Goal: Navigation & Orientation: Find specific page/section

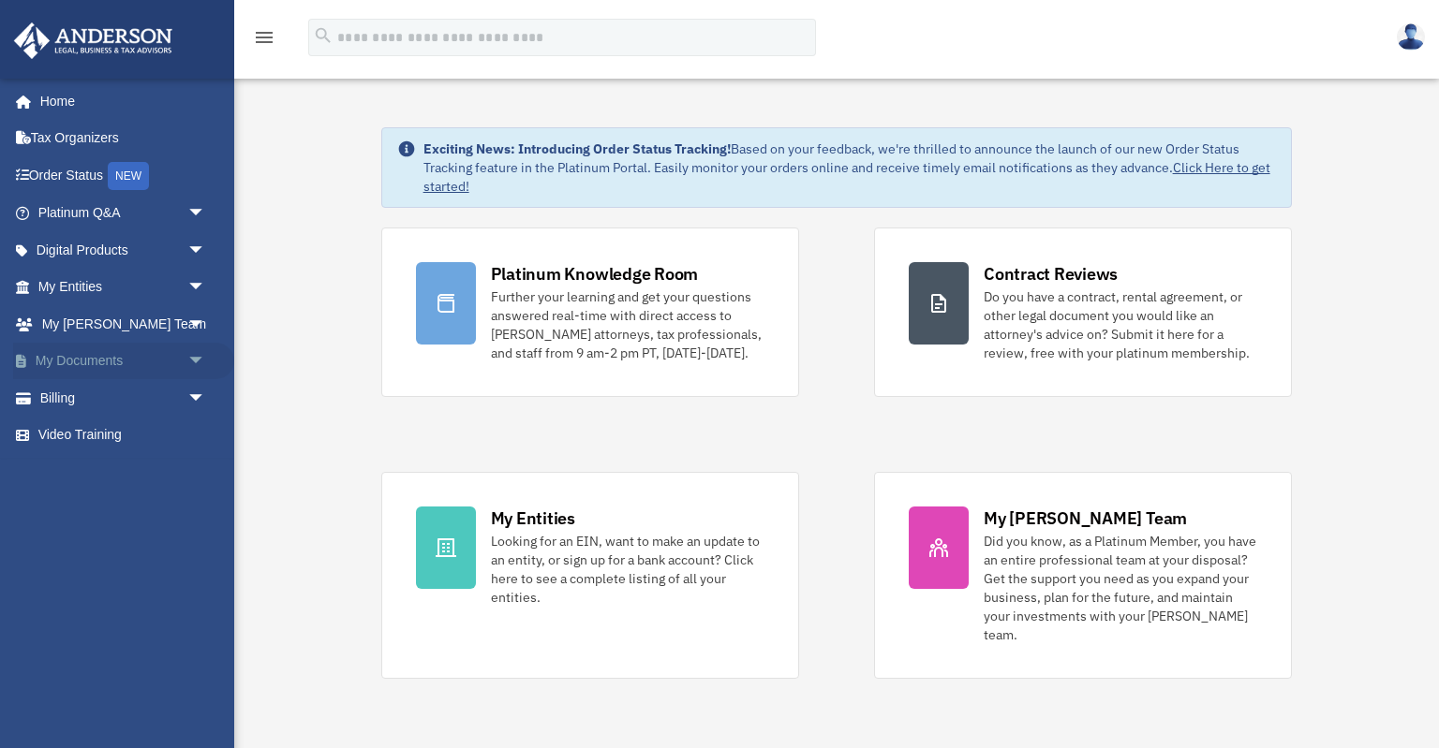
click at [143, 361] on link "My Documents arrow_drop_down" at bounding box center [123, 361] width 221 height 37
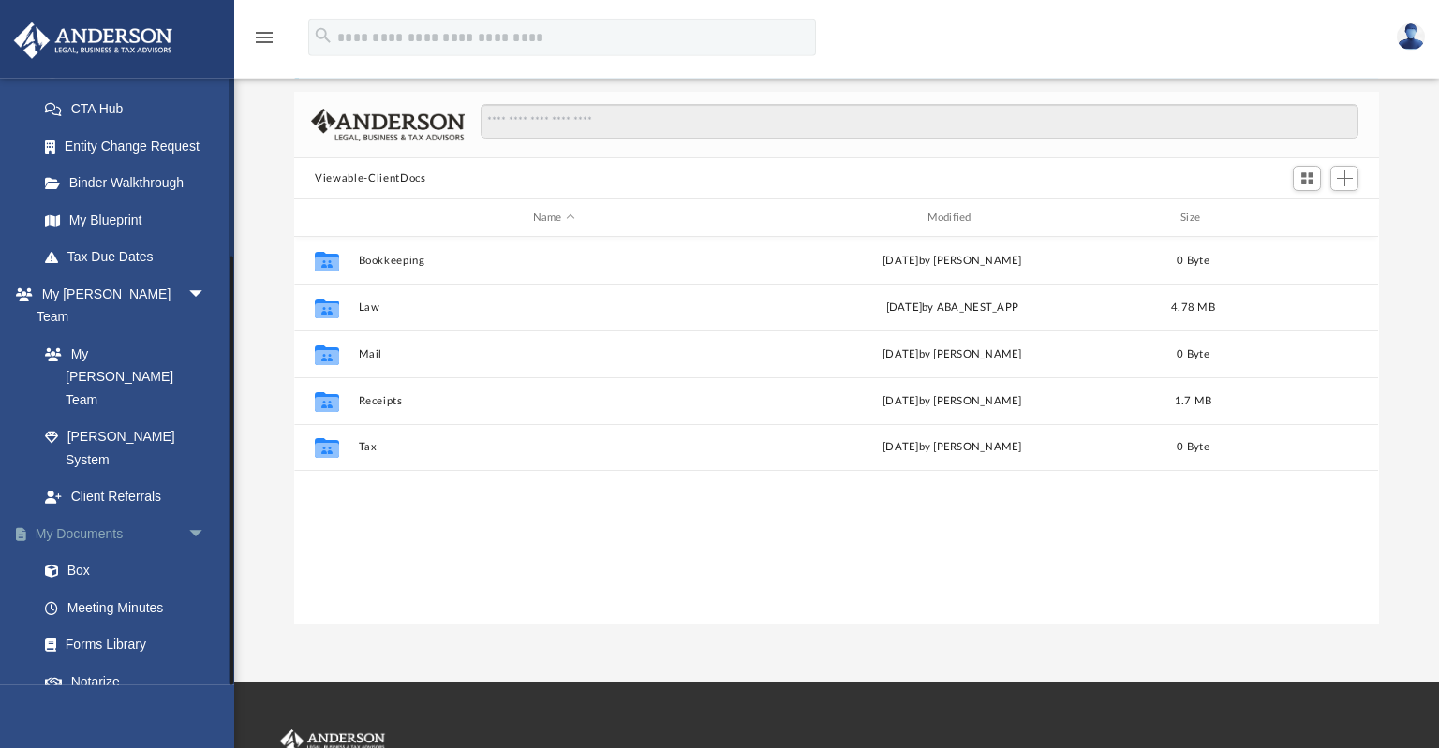
scroll to position [98, 0]
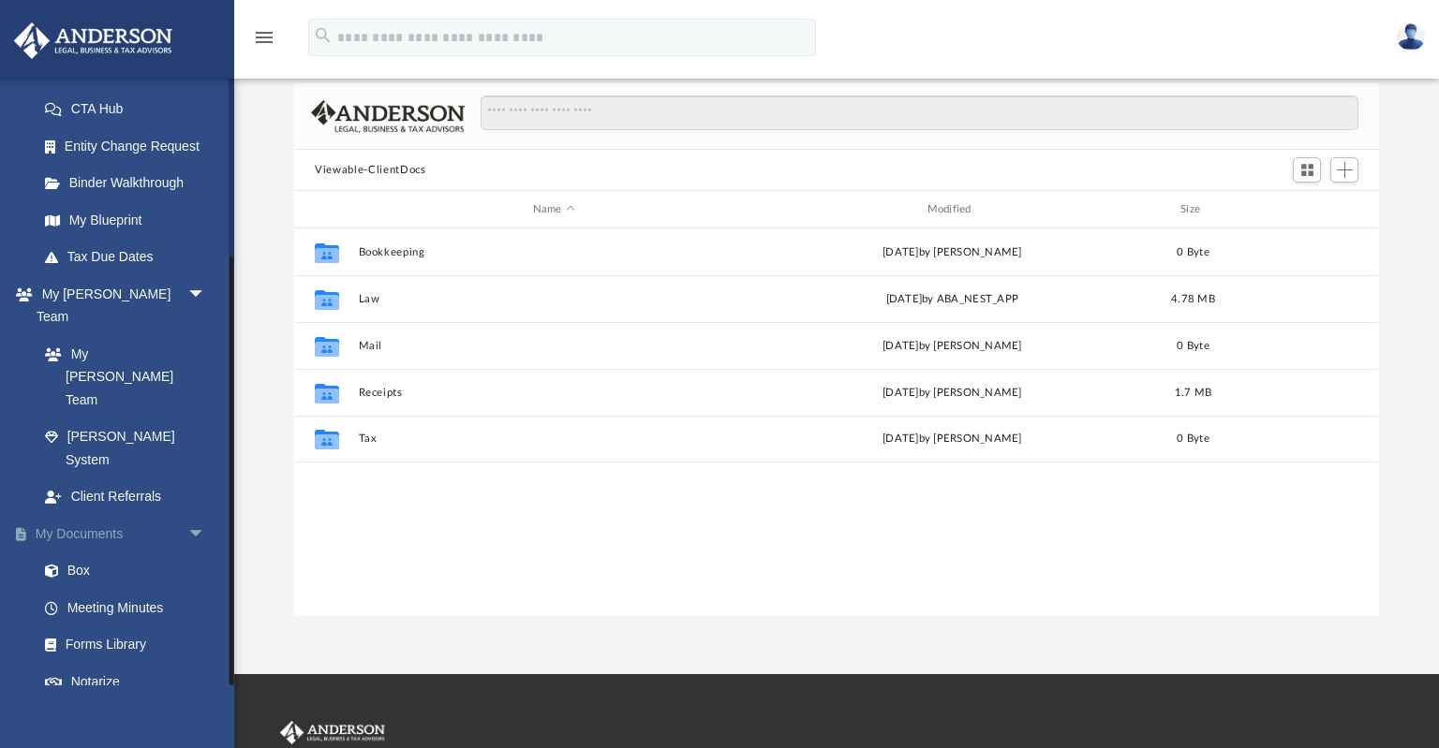
click at [107, 515] on link "My Documents arrow_drop_down" at bounding box center [123, 533] width 221 height 37
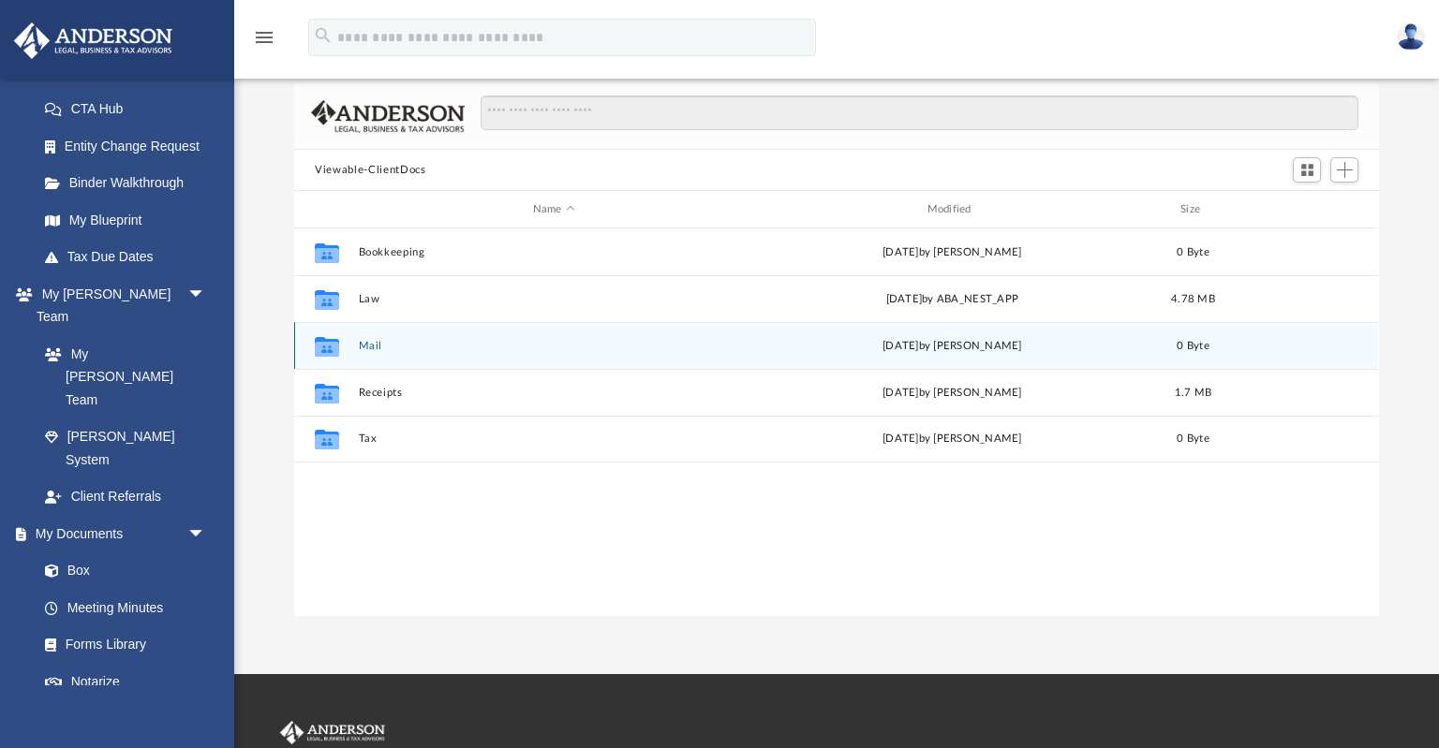
click at [412, 354] on div "Collaborated Folder Mail Sun Aug 24 2025 by Charles Rogler 0 Byte" at bounding box center [836, 345] width 1084 height 47
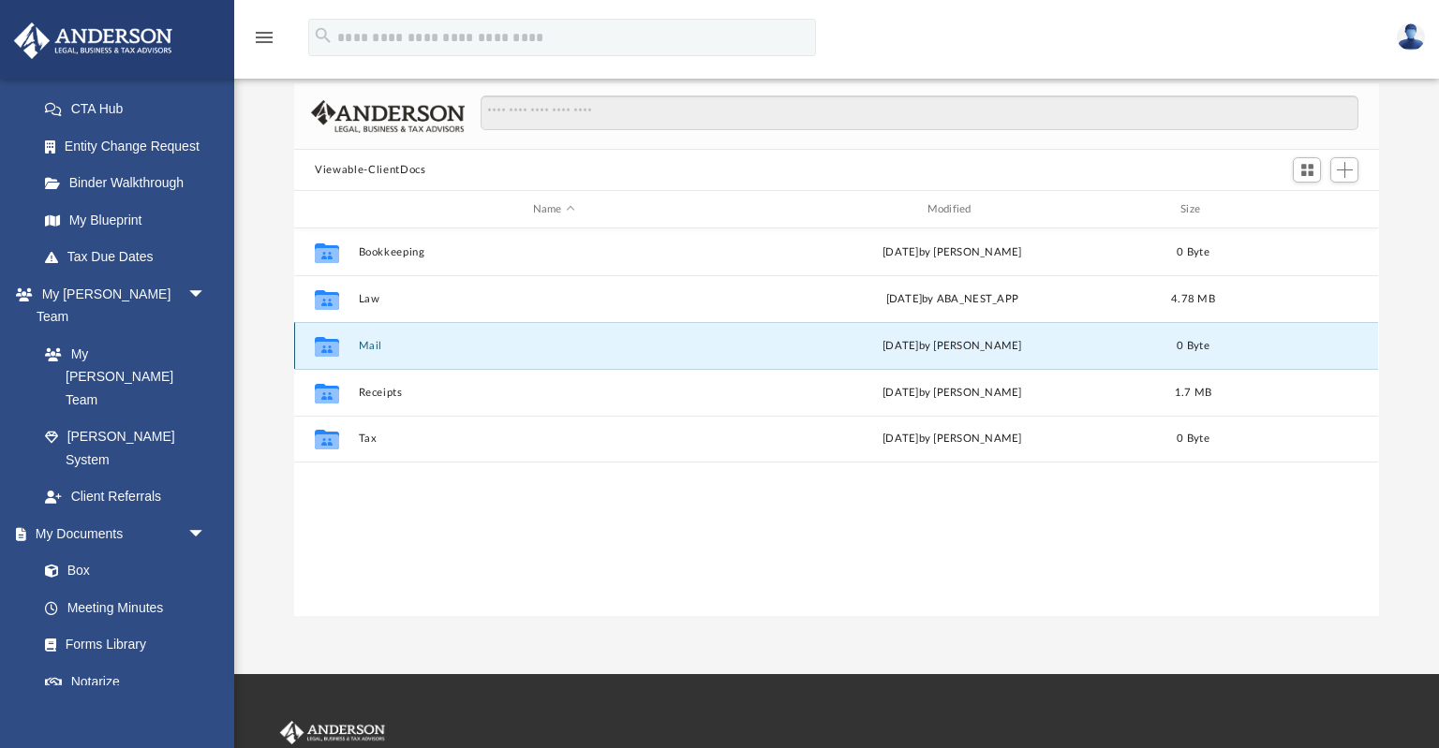
click at [375, 343] on button "Mail" at bounding box center [554, 346] width 391 height 12
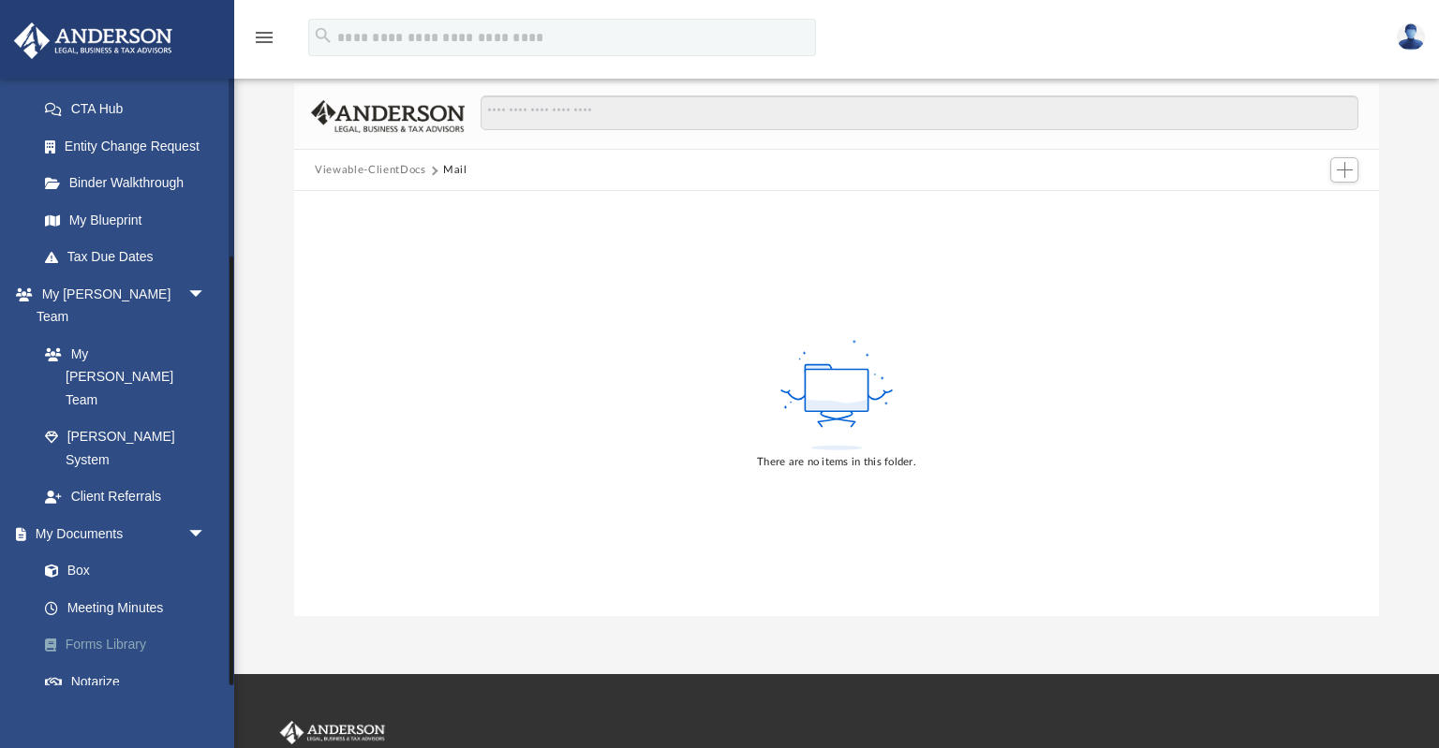
click at [103, 627] on link "Forms Library" at bounding box center [130, 645] width 208 height 37
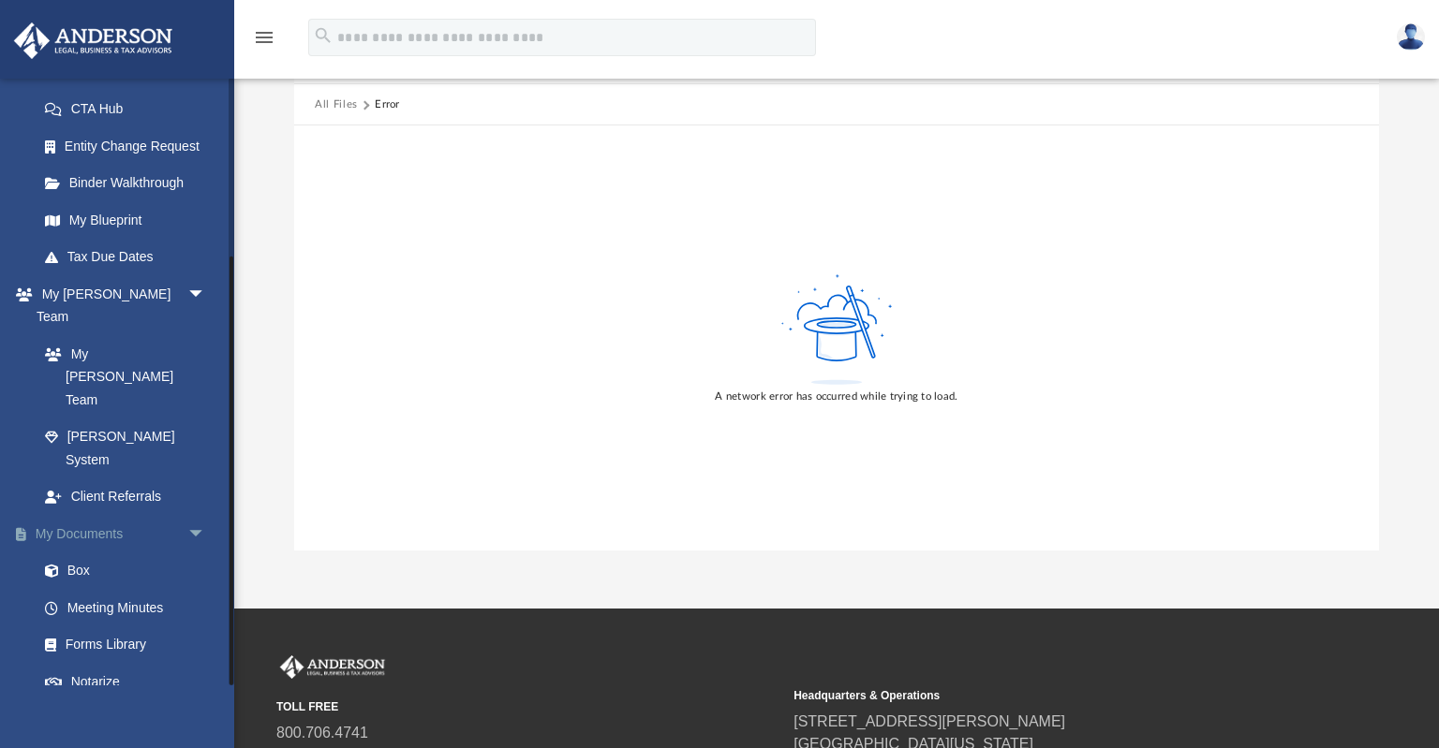
click at [87, 515] on link "My Documents arrow_drop_down" at bounding box center [123, 533] width 221 height 37
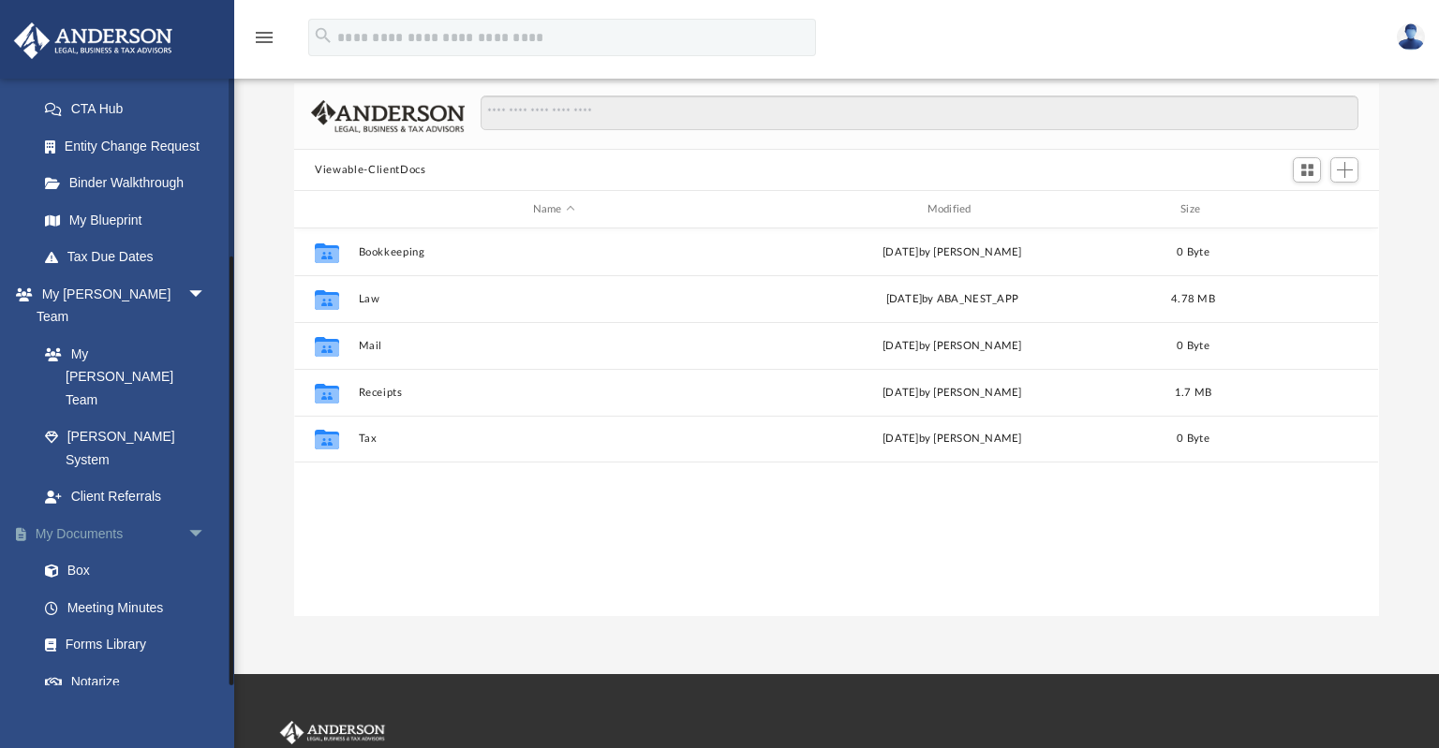
scroll to position [425, 1083]
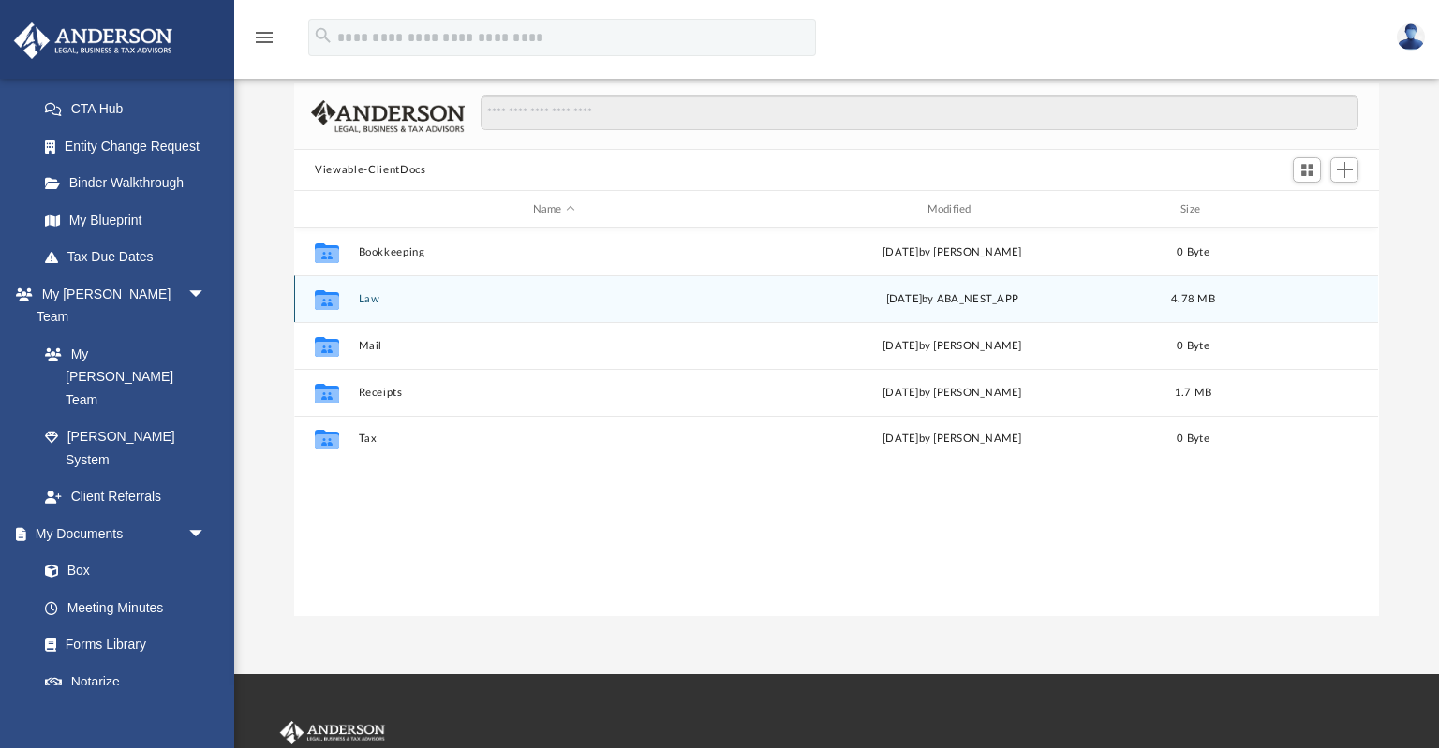
click at [369, 303] on button "Law" at bounding box center [554, 299] width 391 height 12
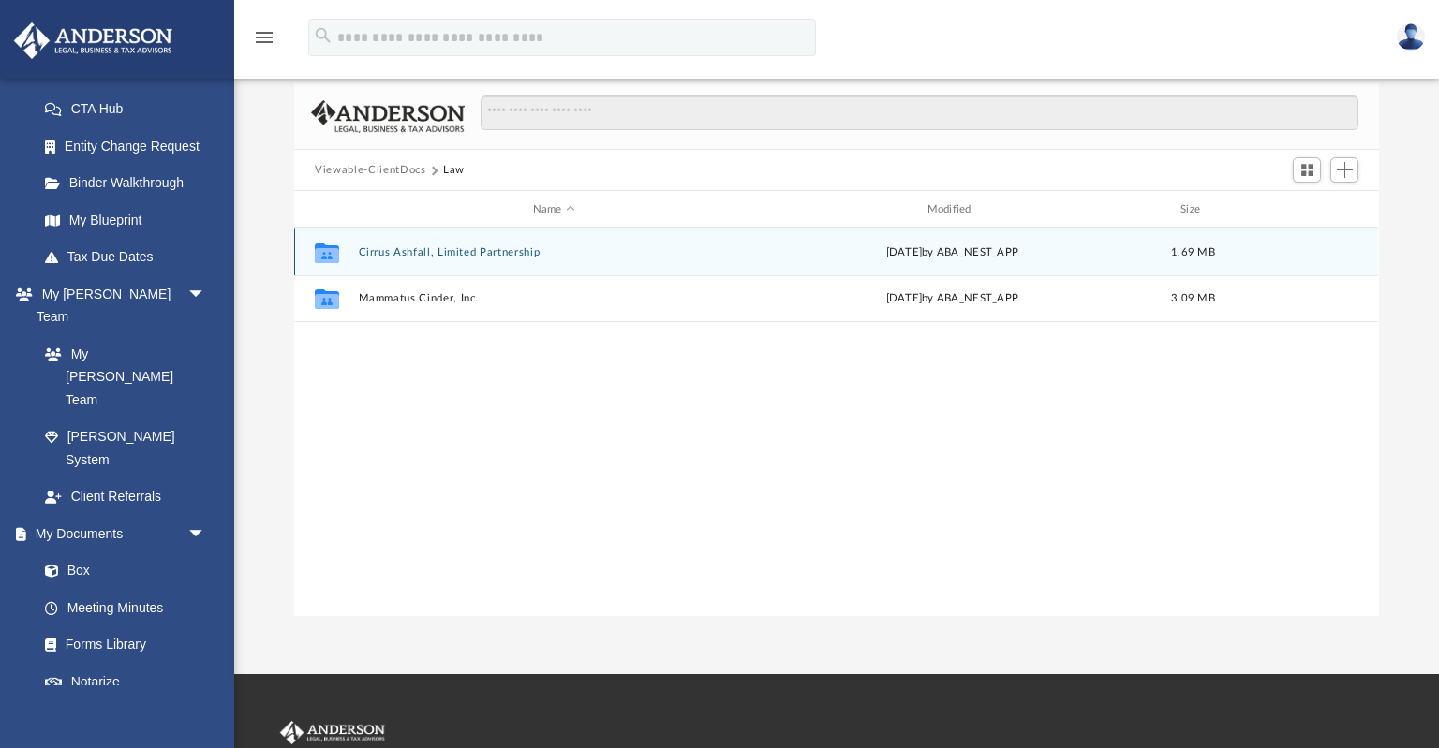
click at [459, 253] on button "Cirrus Ashfall, Limited Partnership" at bounding box center [554, 252] width 391 height 12
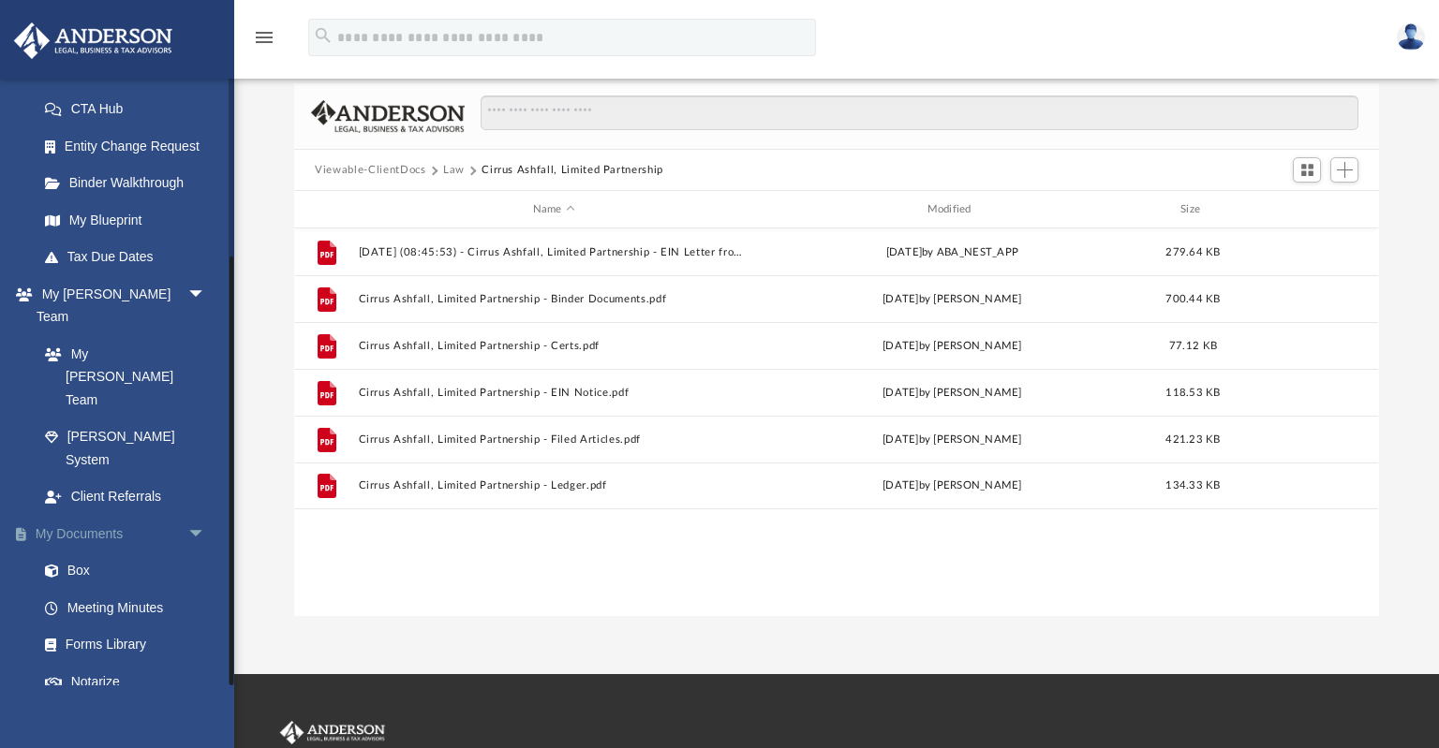
click at [80, 515] on link "My Documents arrow_drop_down" at bounding box center [123, 533] width 221 height 37
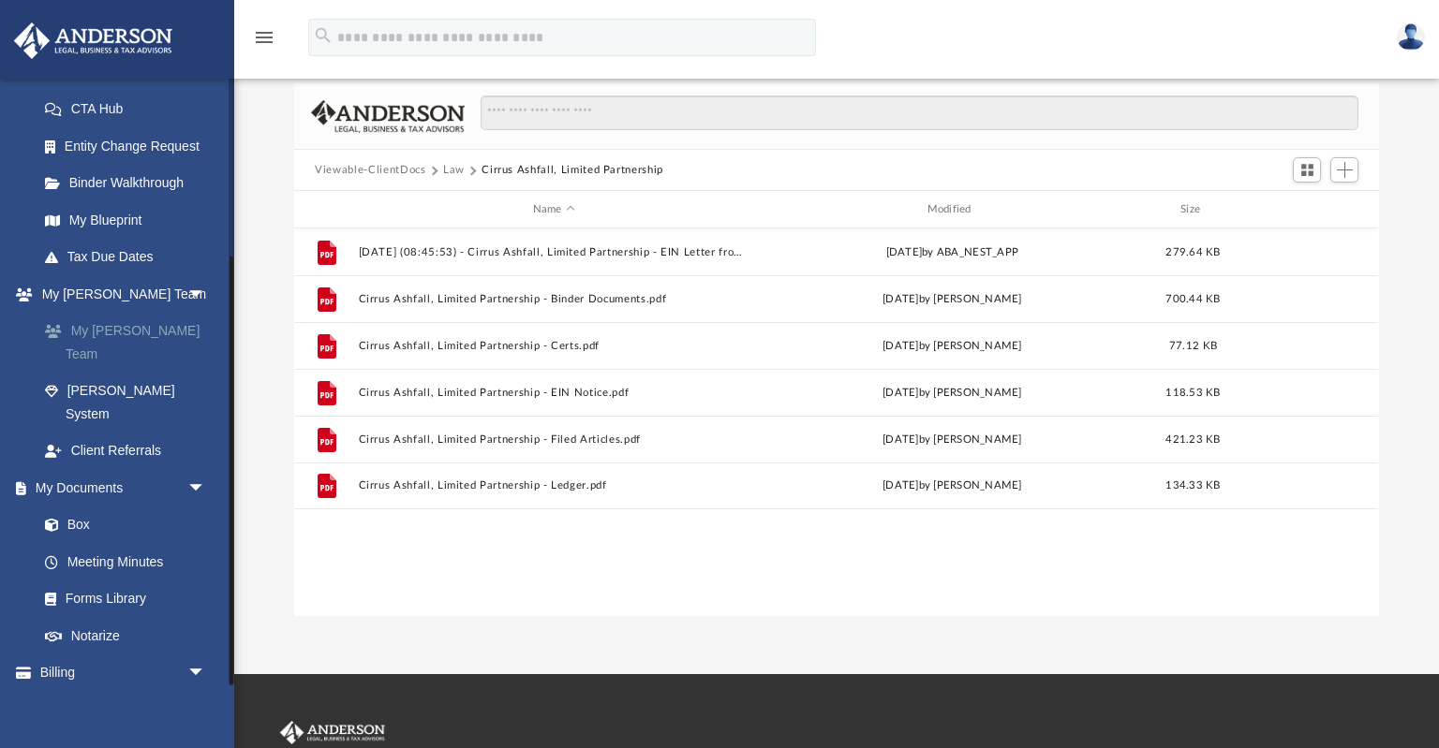
scroll to position [0, 0]
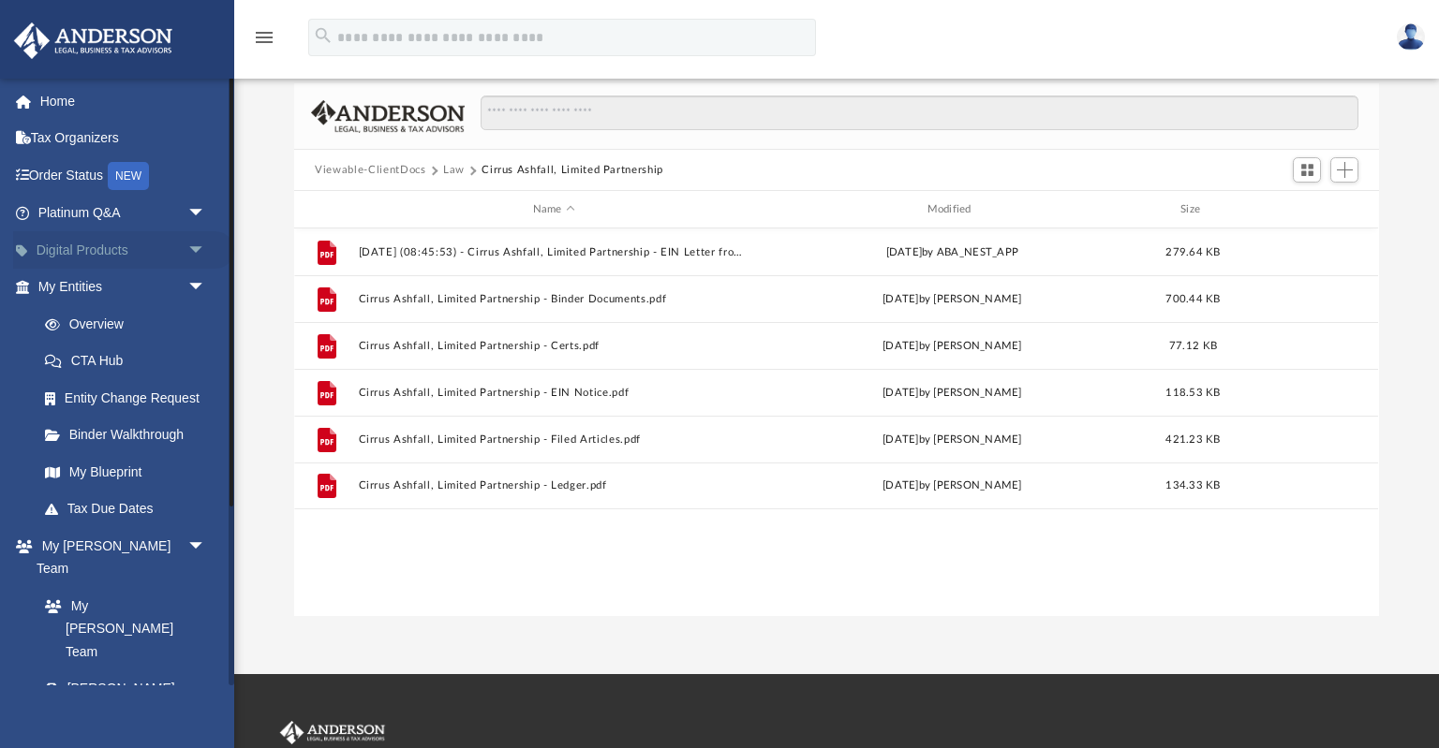
click at [159, 243] on link "Digital Products arrow_drop_down" at bounding box center [123, 249] width 221 height 37
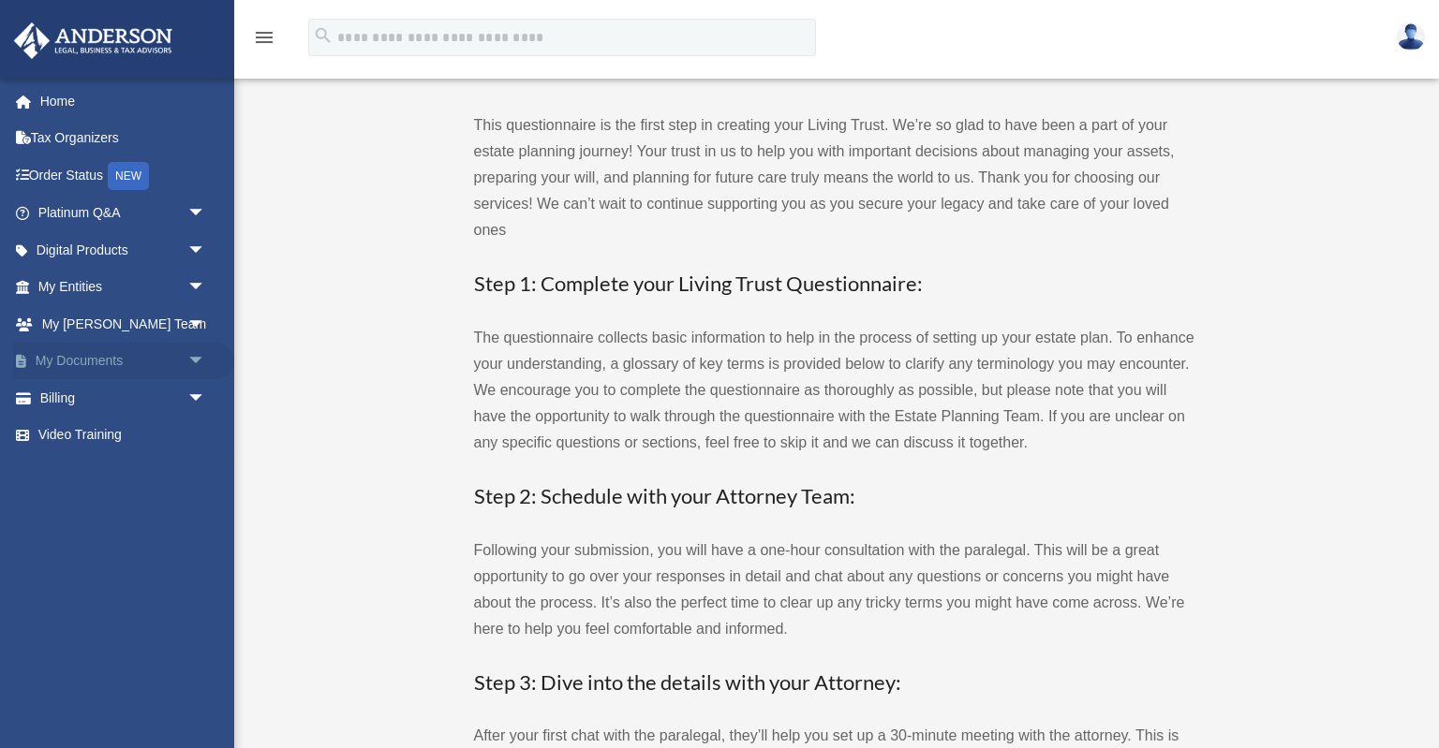
click at [196, 362] on span "arrow_drop_down" at bounding box center [205, 362] width 37 height 38
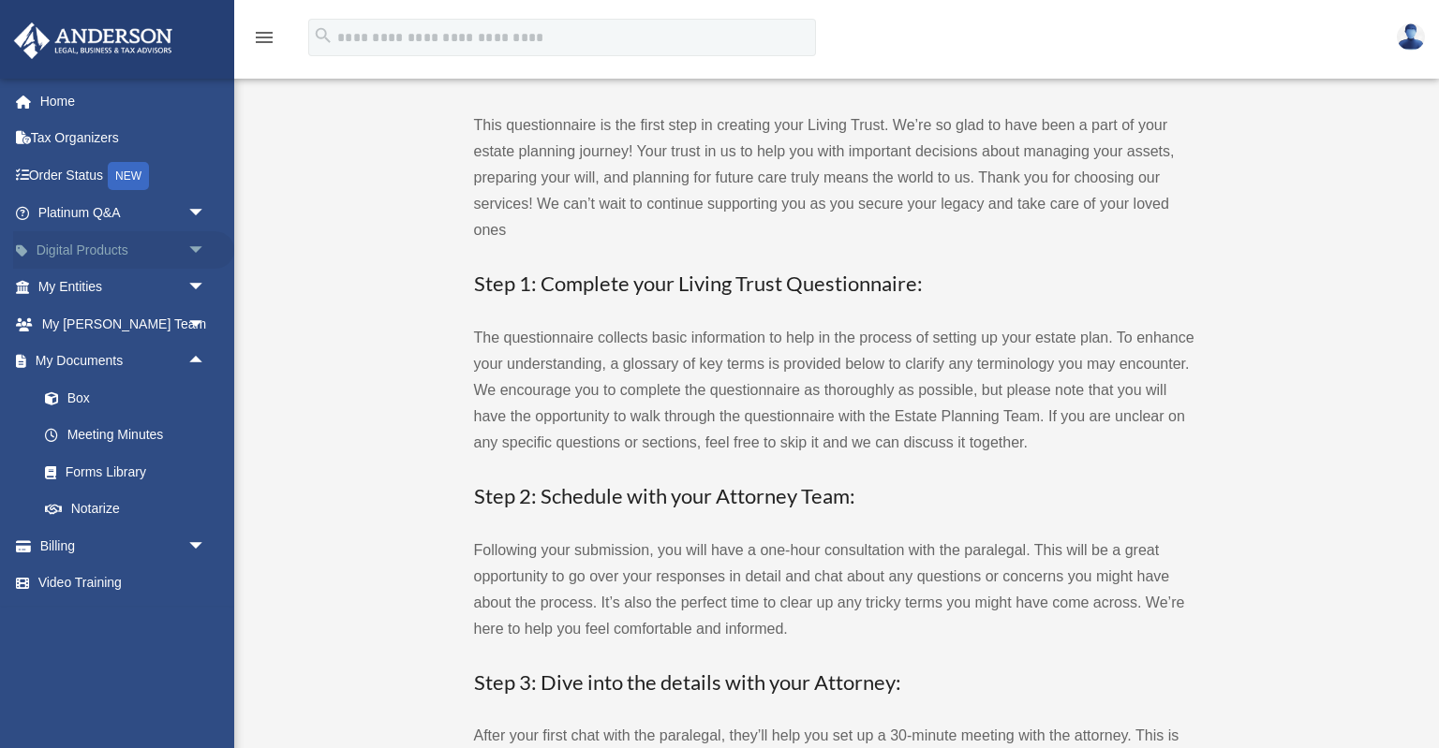
click at [114, 253] on link "Digital Products arrow_drop_down" at bounding box center [123, 249] width 221 height 37
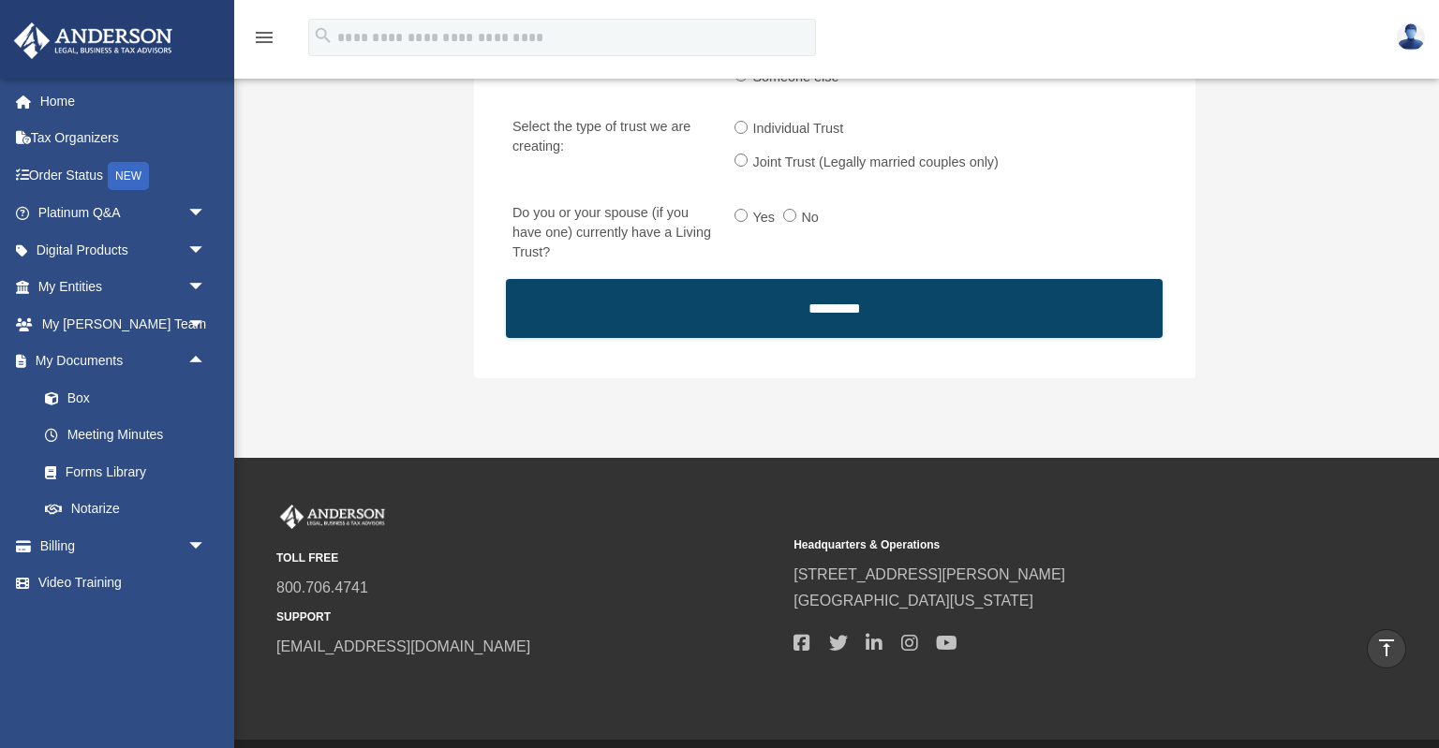
scroll to position [2670, 0]
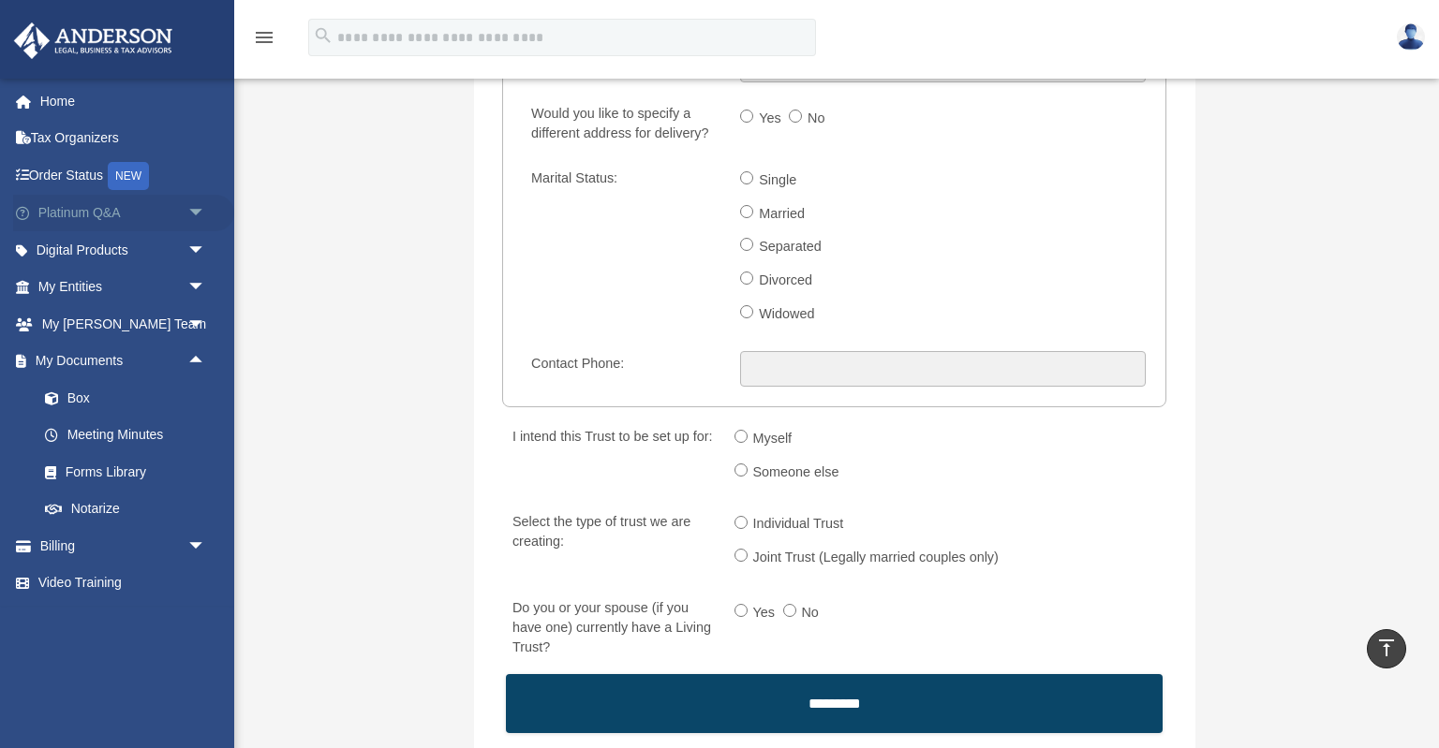
click at [197, 217] on span "arrow_drop_down" at bounding box center [205, 214] width 37 height 38
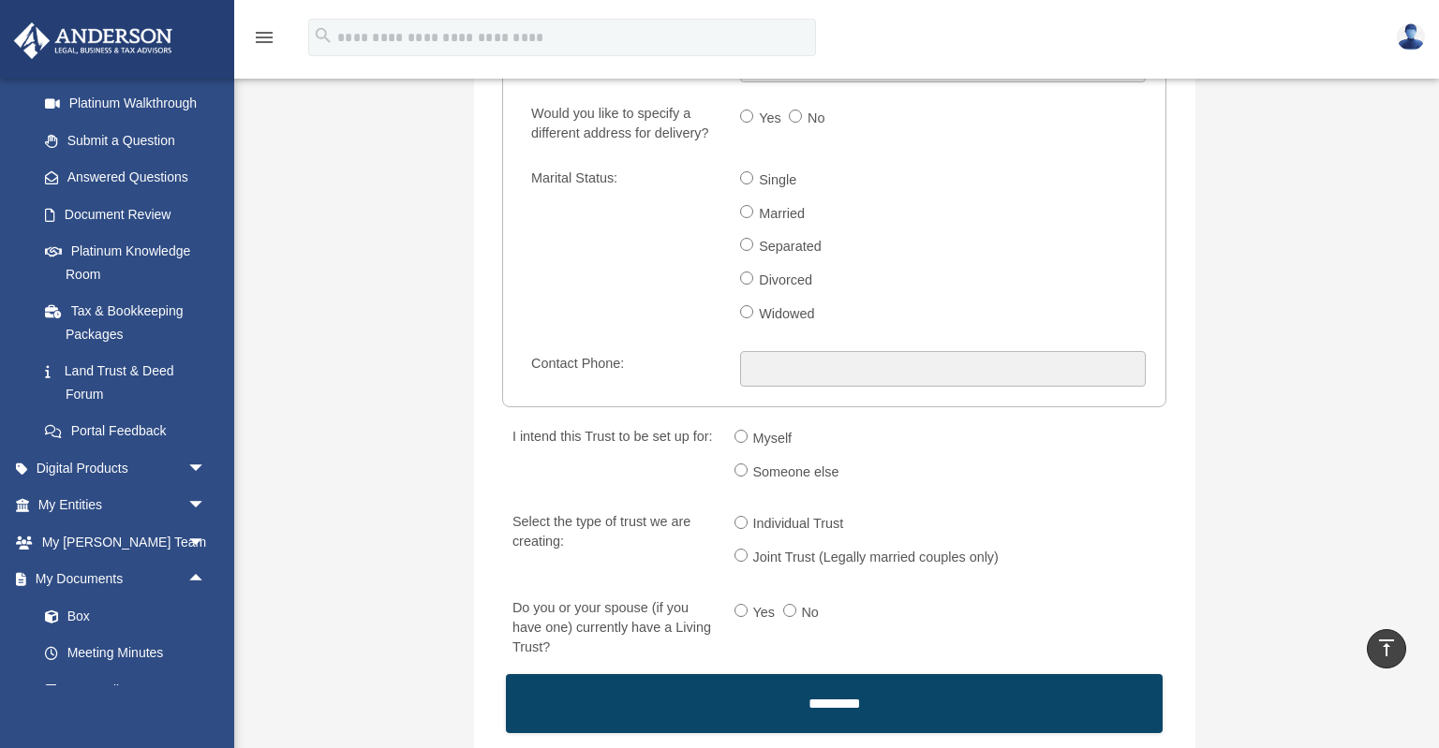
scroll to position [214, 0]
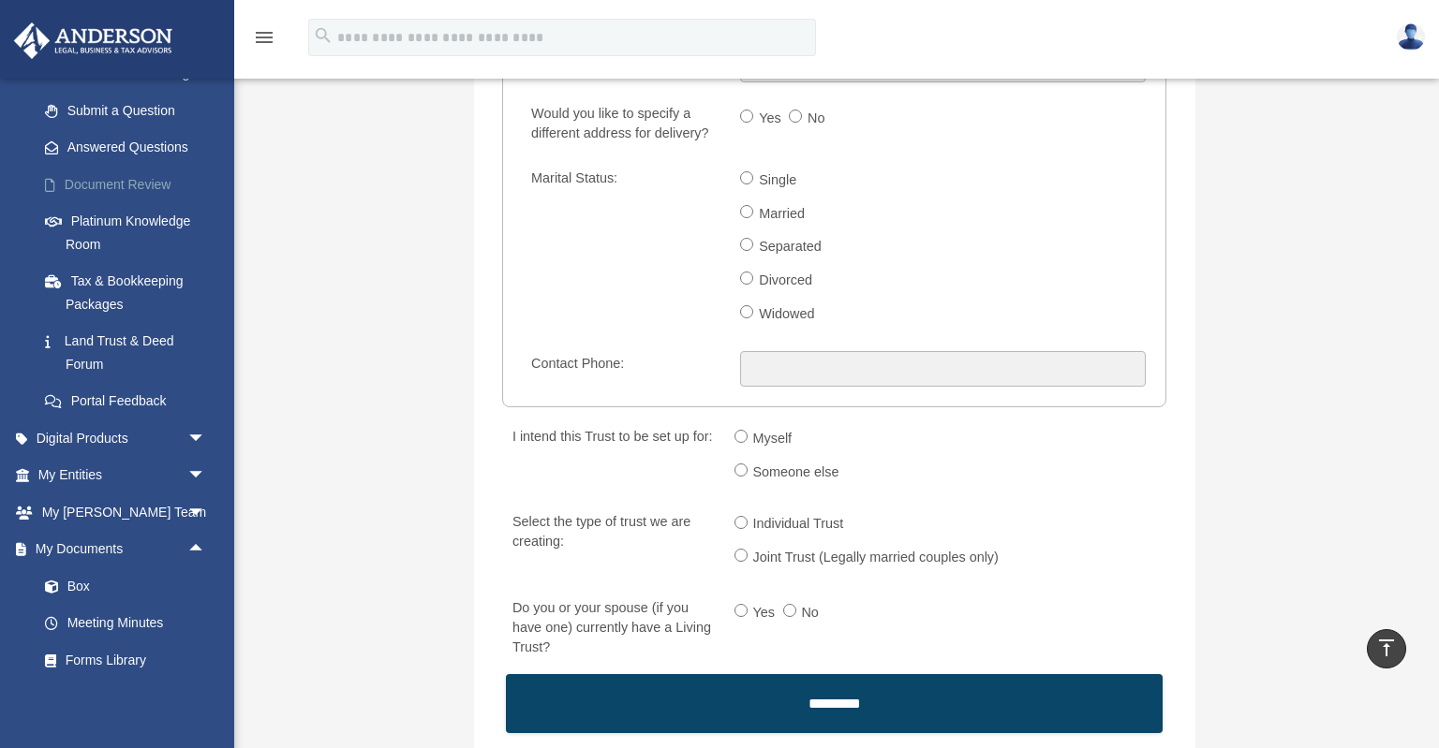
click at [121, 187] on link "Document Review" at bounding box center [130, 184] width 208 height 37
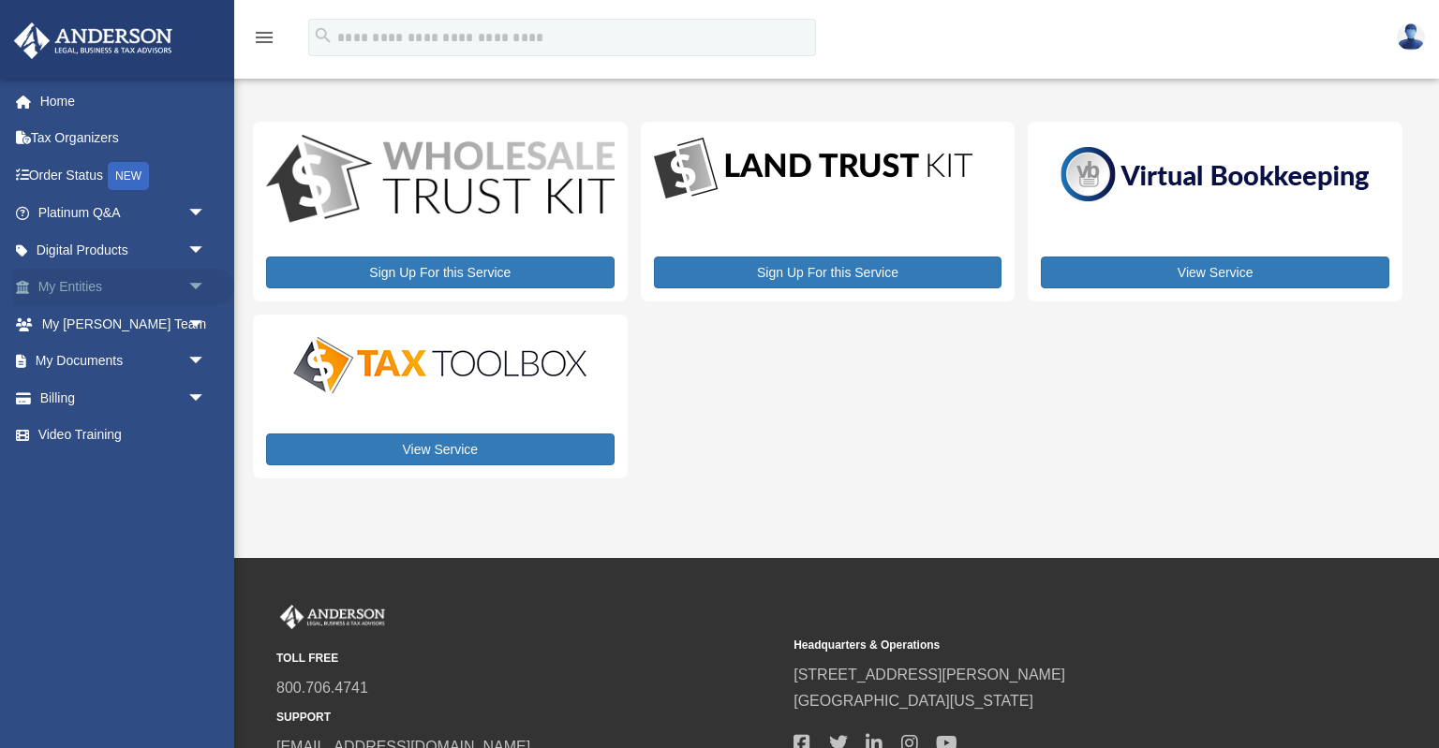
click at [174, 284] on link "My Entities arrow_drop_down" at bounding box center [123, 287] width 221 height 37
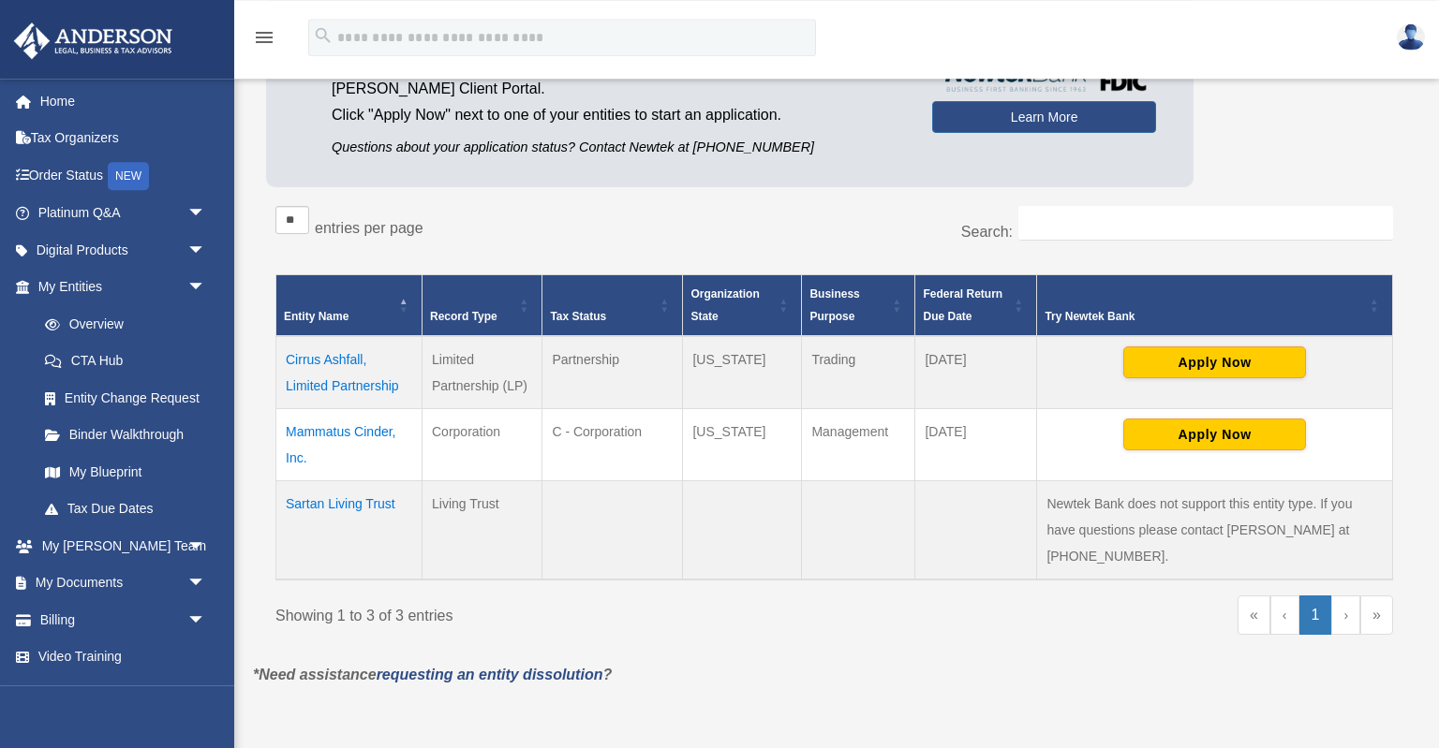
scroll to position [198, 0]
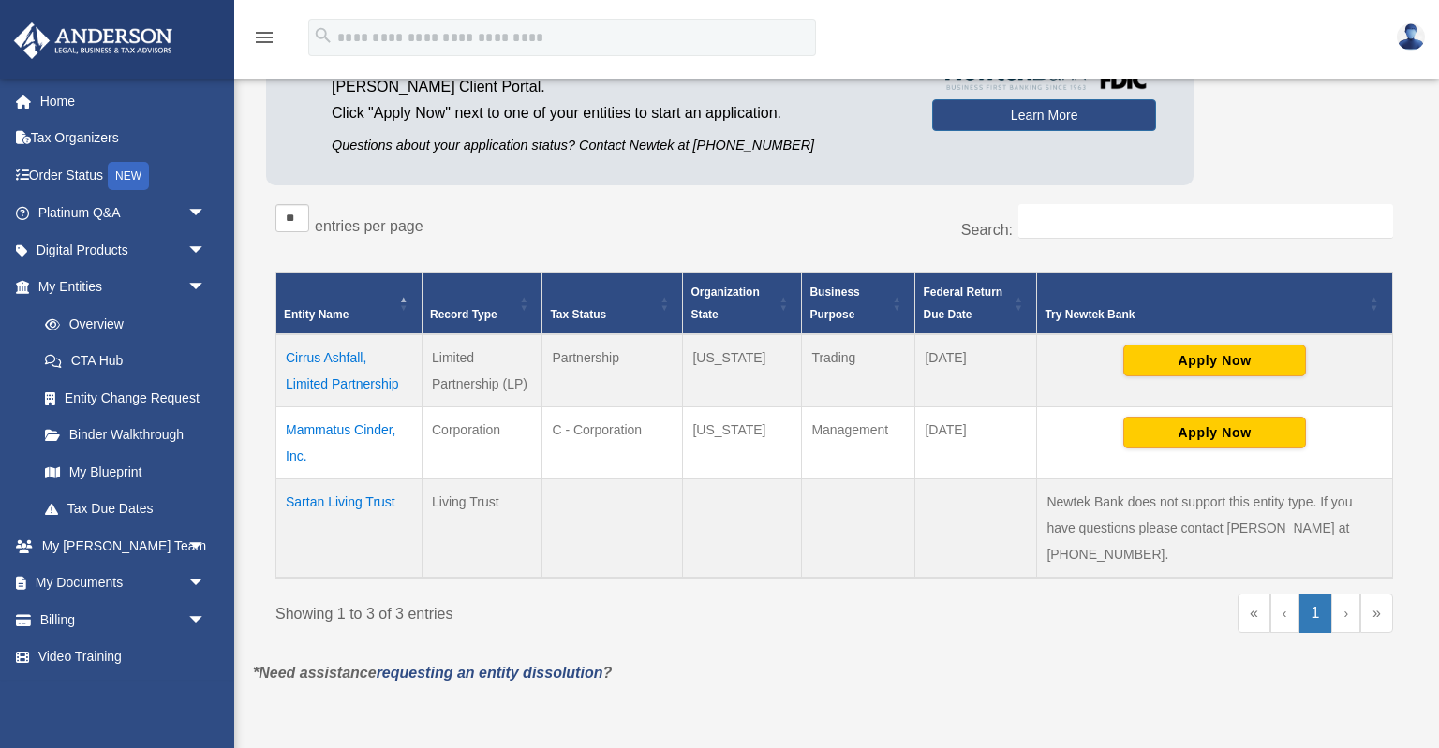
click at [318, 503] on td "Sartan Living Trust" at bounding box center [349, 529] width 146 height 99
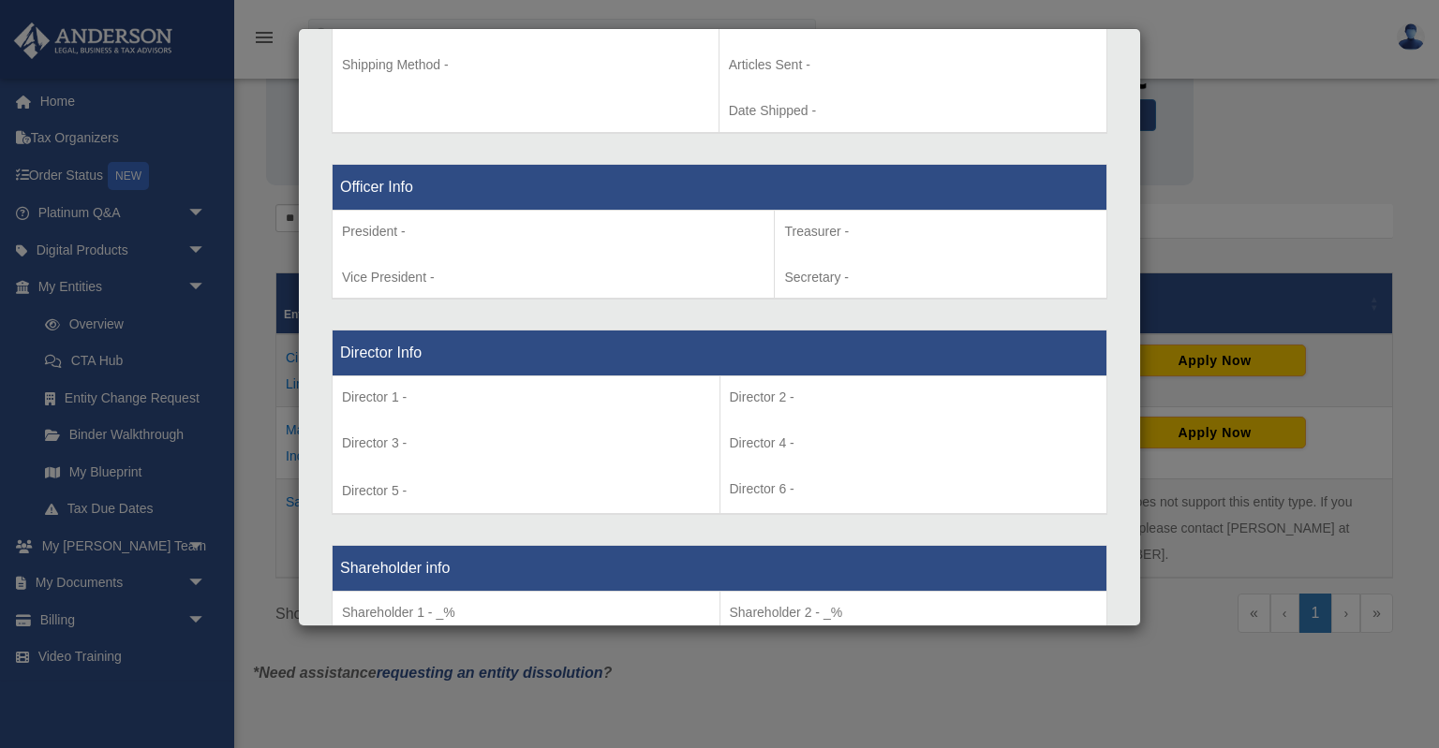
scroll to position [1356, 0]
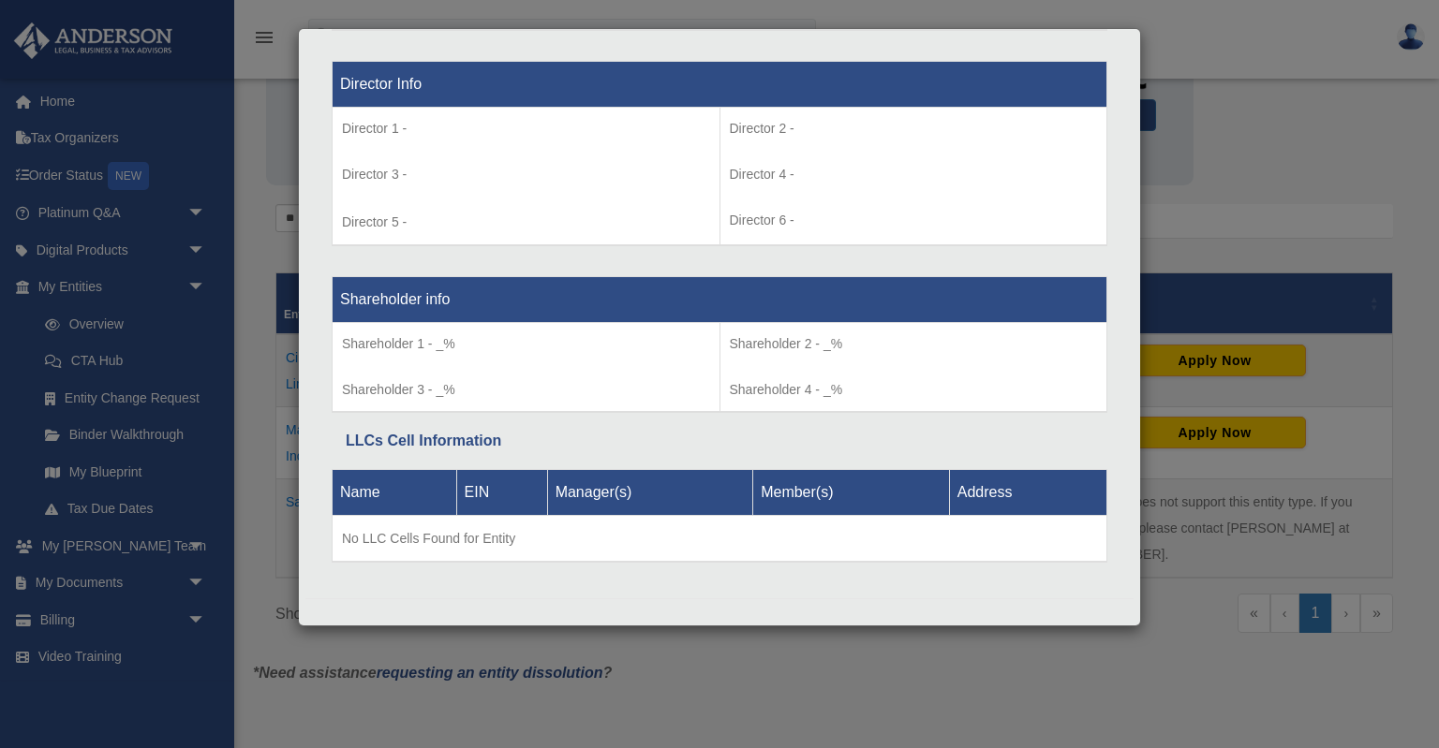
click at [999, 638] on div "Details × Articles Sent Organizational Date" at bounding box center [719, 374] width 1439 height 748
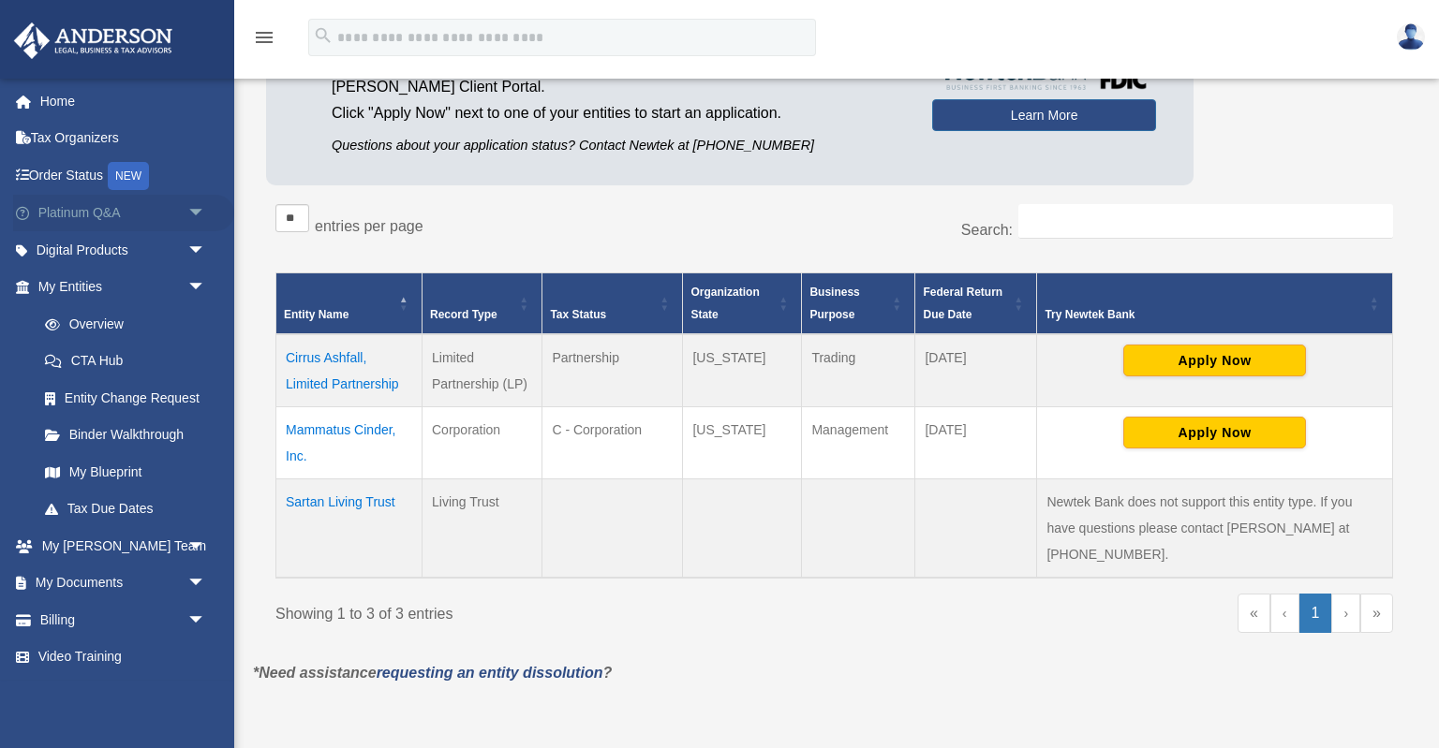
click at [199, 211] on span "arrow_drop_down" at bounding box center [205, 214] width 37 height 38
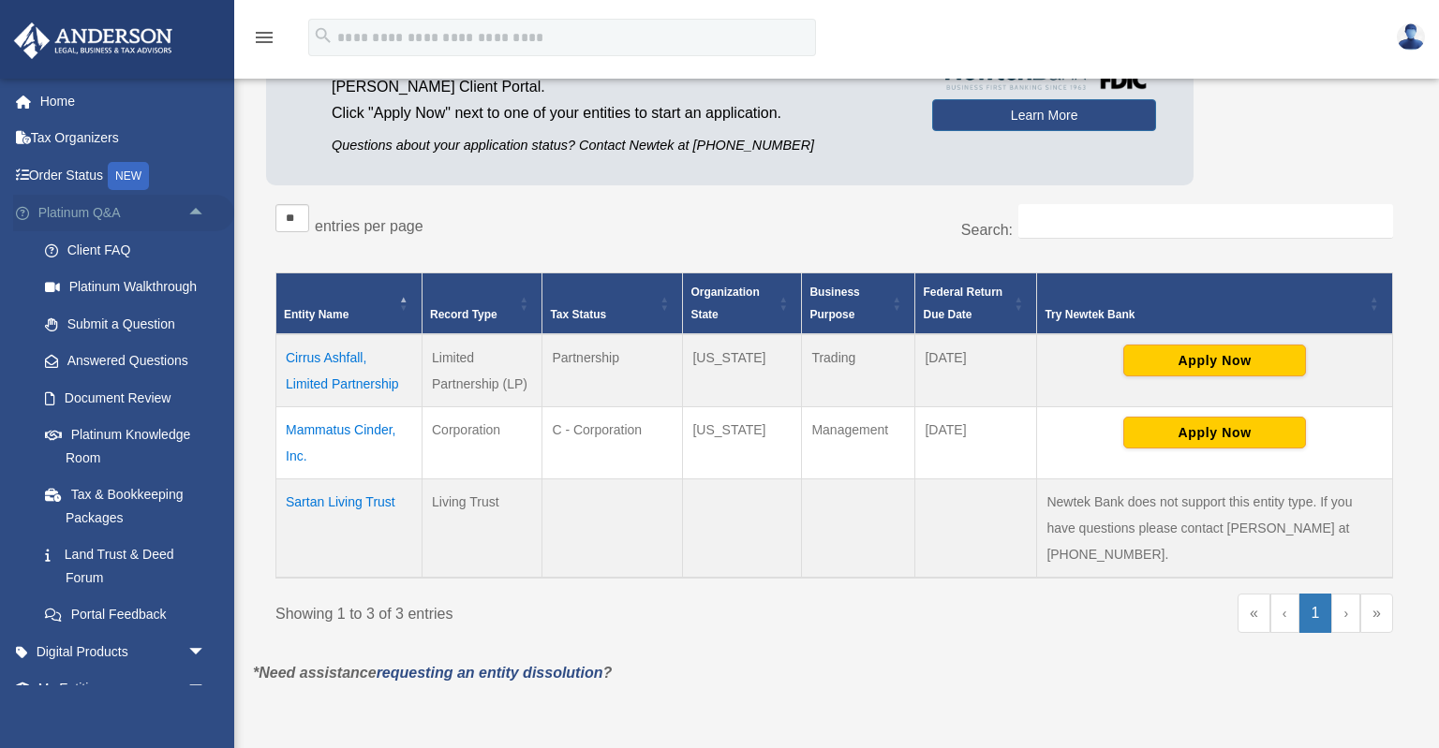
click at [199, 211] on span "arrow_drop_up" at bounding box center [205, 214] width 37 height 38
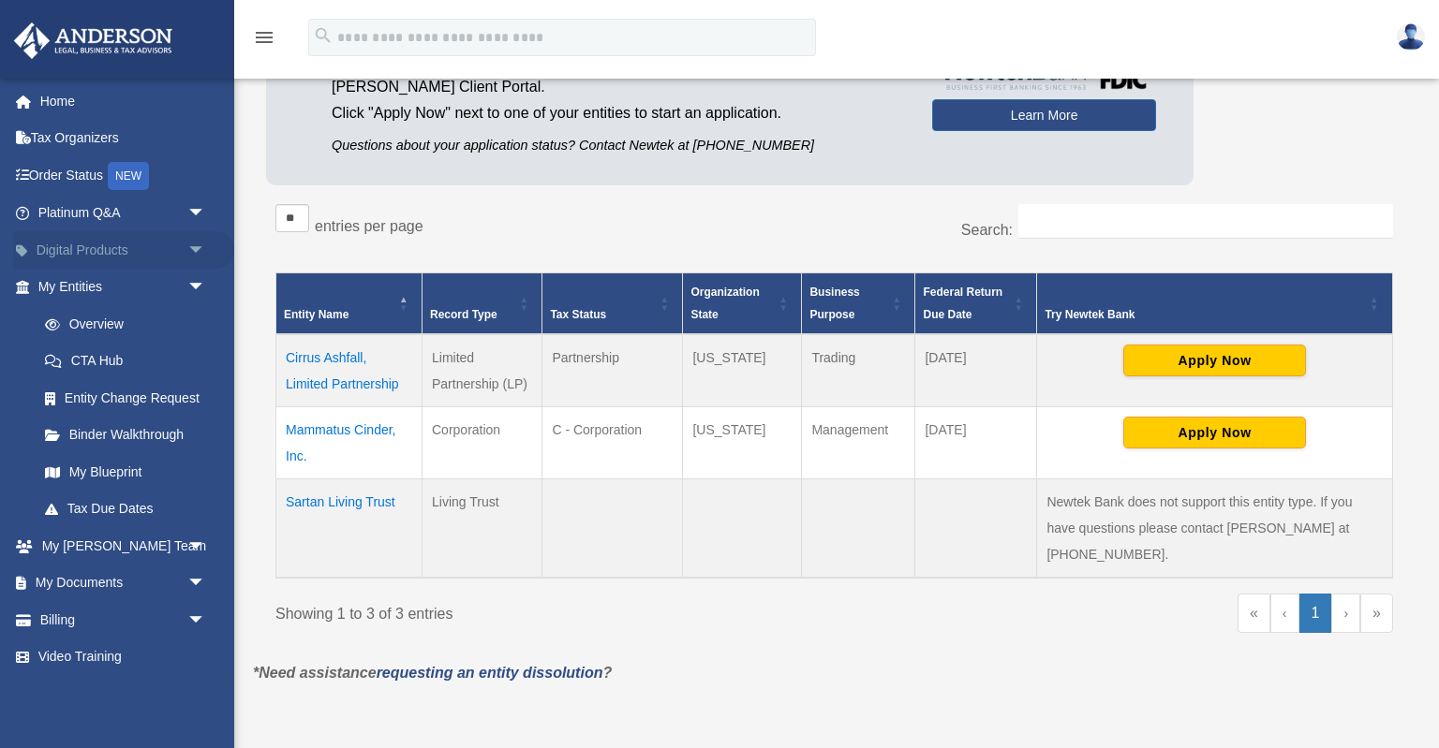
click at [201, 238] on span "arrow_drop_down" at bounding box center [205, 250] width 37 height 38
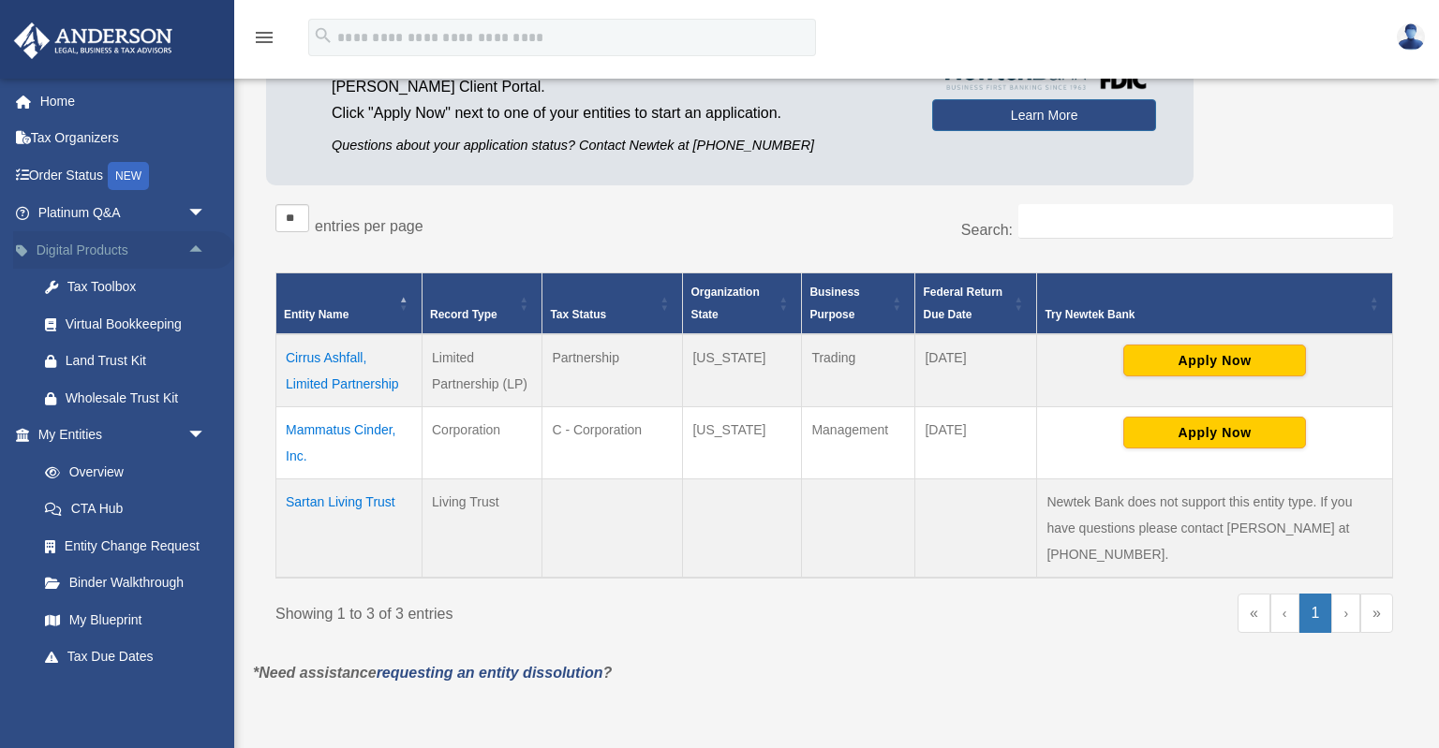
click at [201, 242] on span "arrow_drop_up" at bounding box center [205, 250] width 37 height 38
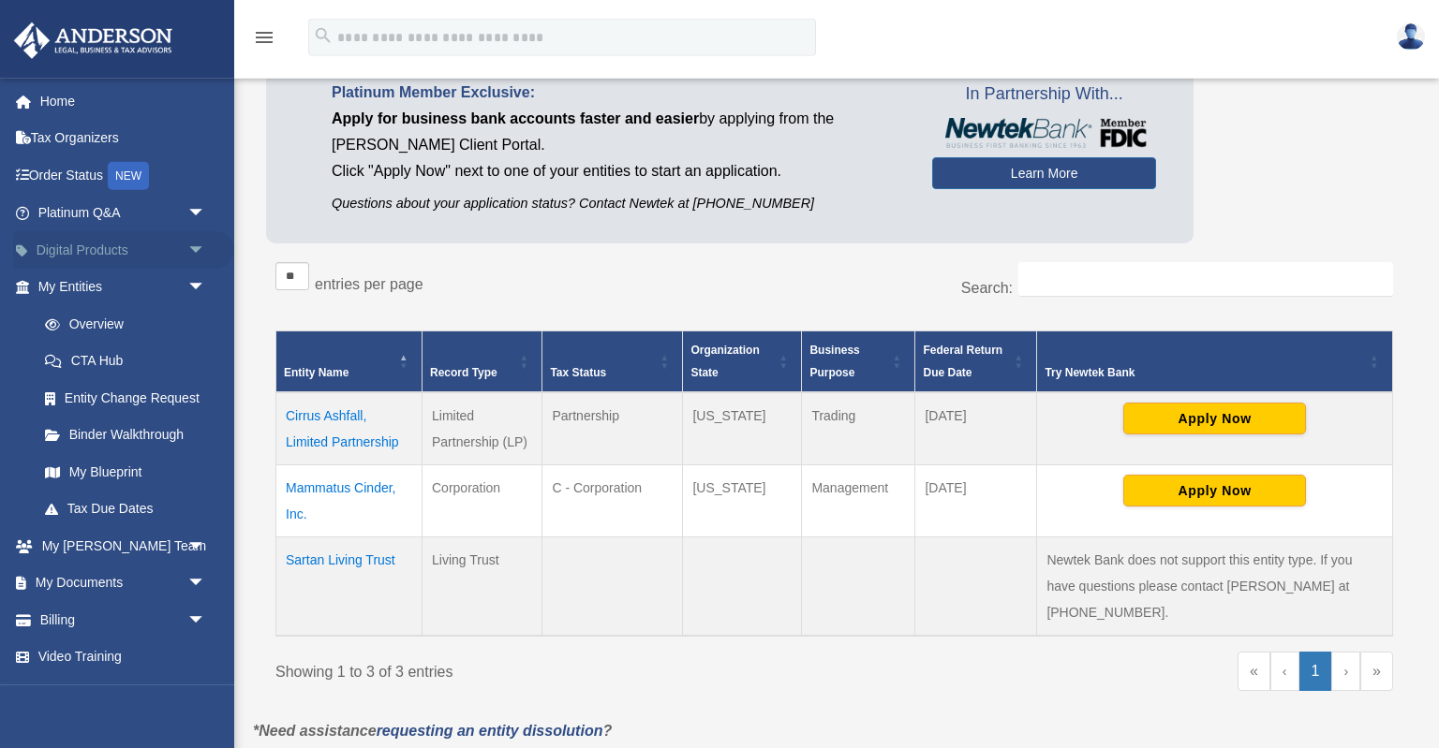
scroll to position [0, 0]
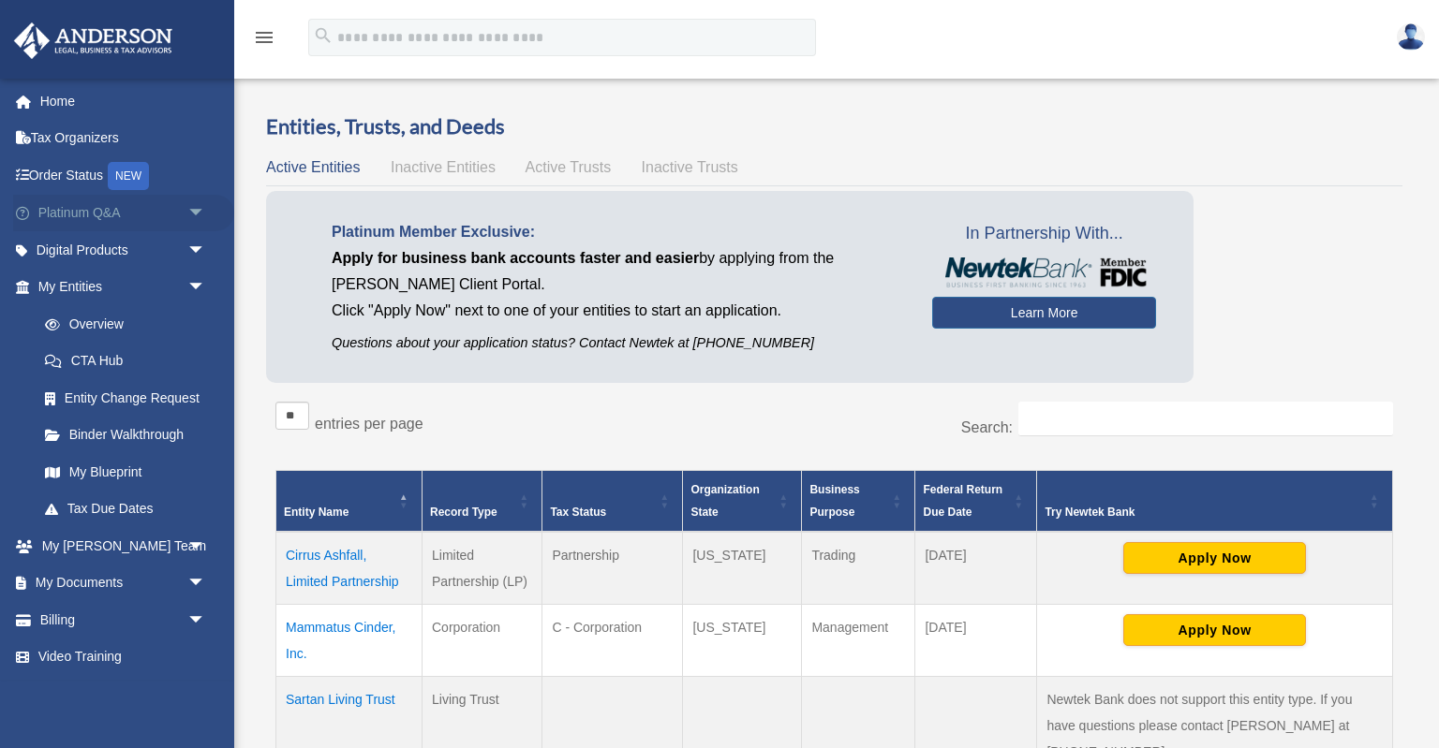
click at [158, 204] on link "Platinum Q&A arrow_drop_down" at bounding box center [123, 213] width 221 height 37
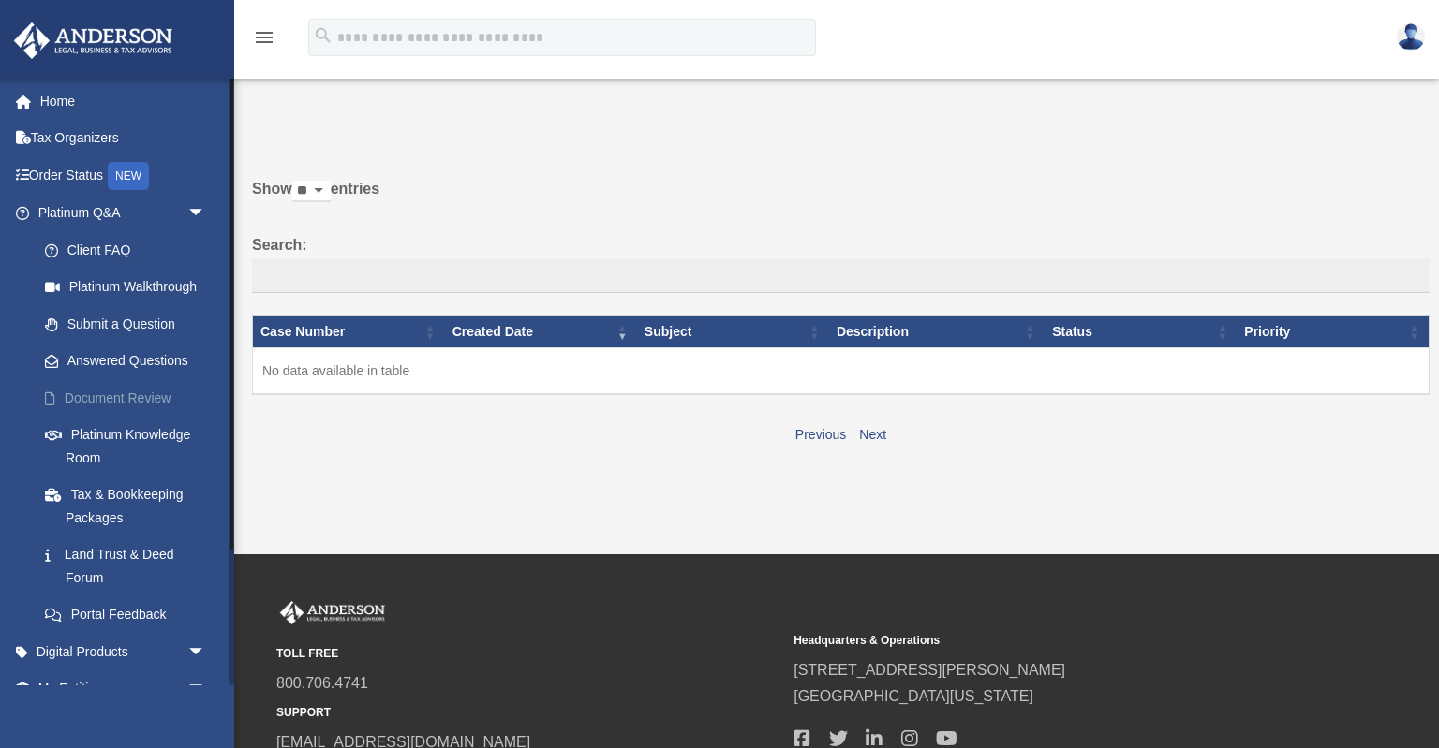
click at [139, 398] on link "Document Review" at bounding box center [130, 397] width 208 height 37
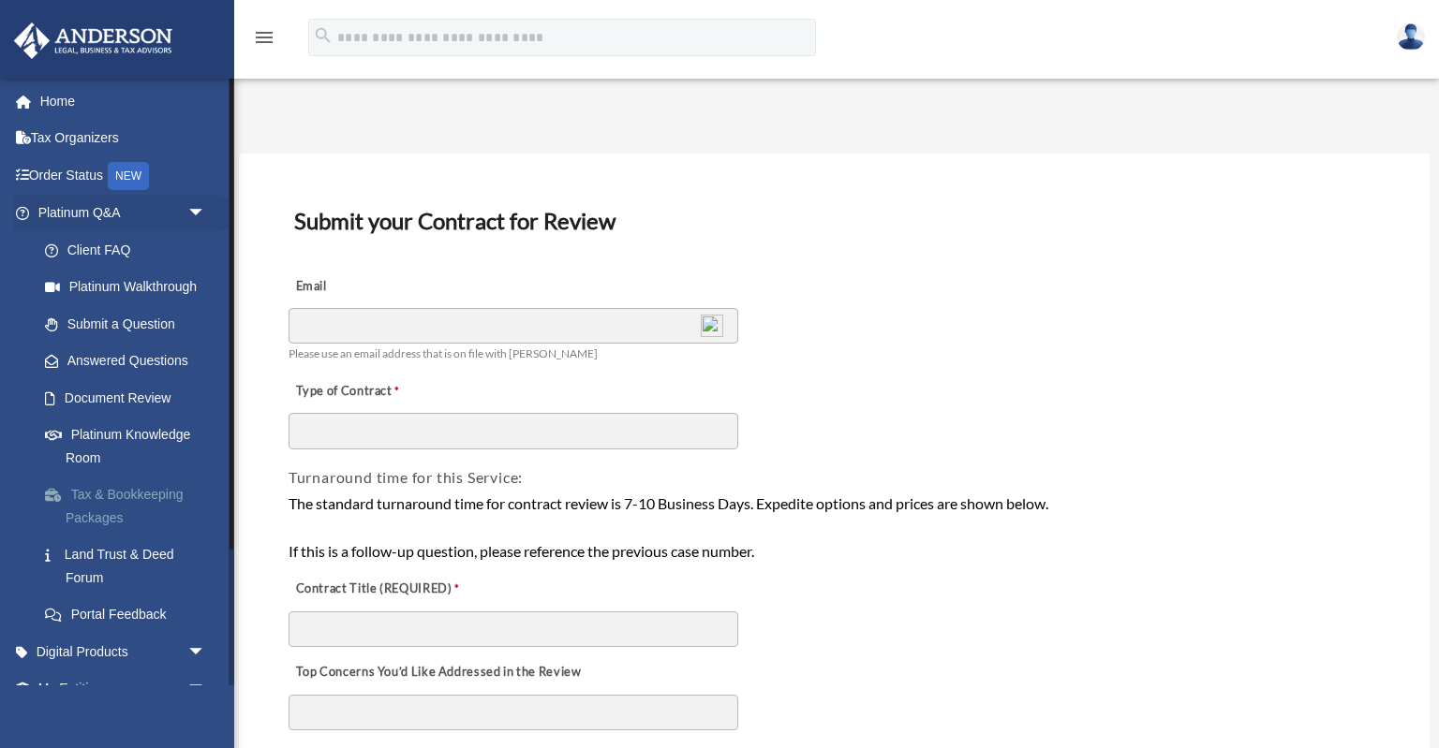
scroll to position [90, 0]
